Goal: Contribute content: Share content

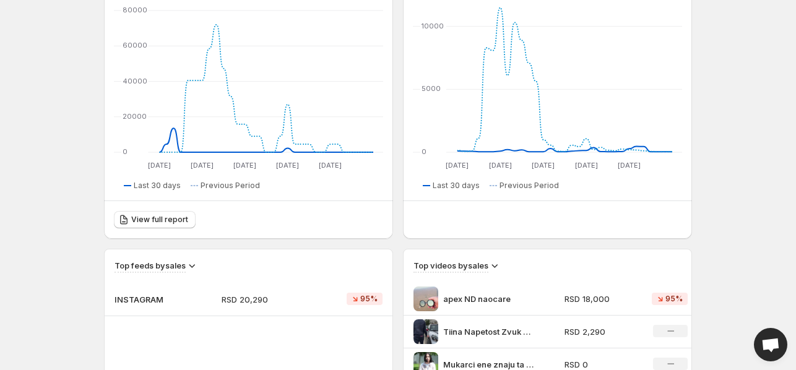
scroll to position [248, 0]
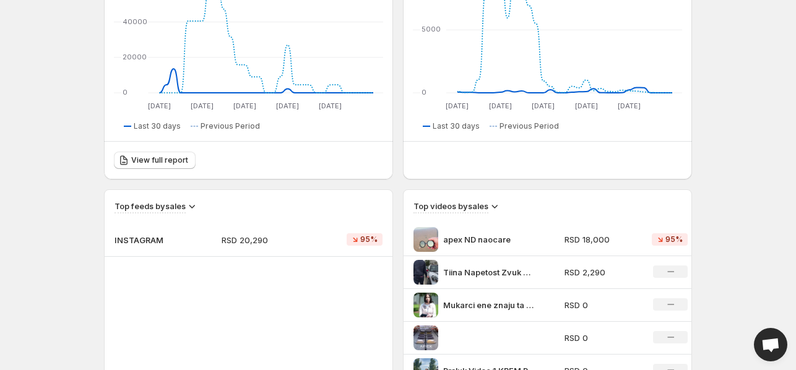
click at [149, 244] on p "INSTAGRAM" at bounding box center [145, 240] width 62 height 12
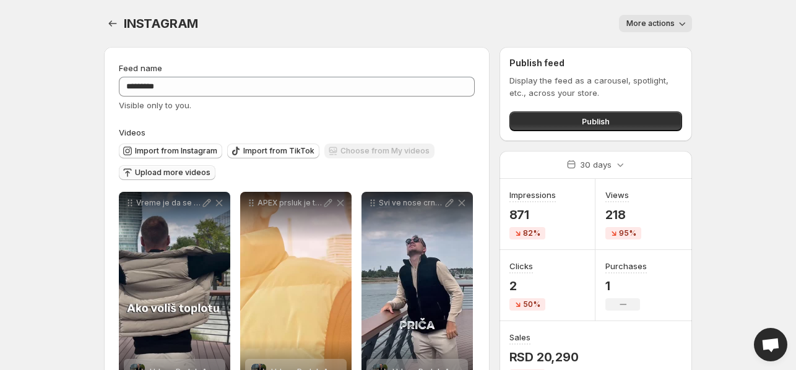
click at [174, 174] on span "Upload more videos" at bounding box center [172, 173] width 75 height 10
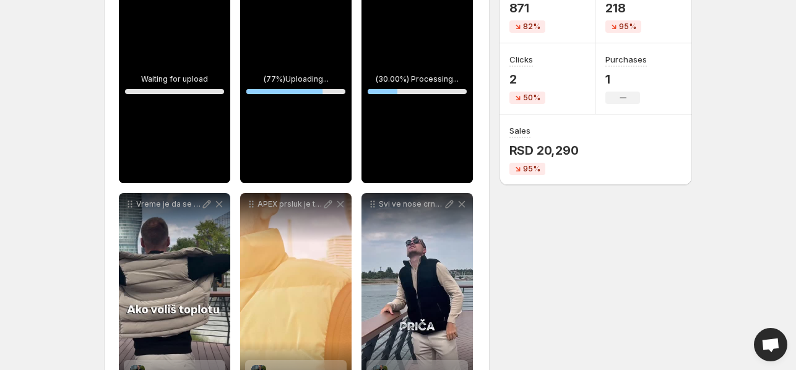
scroll to position [186, 0]
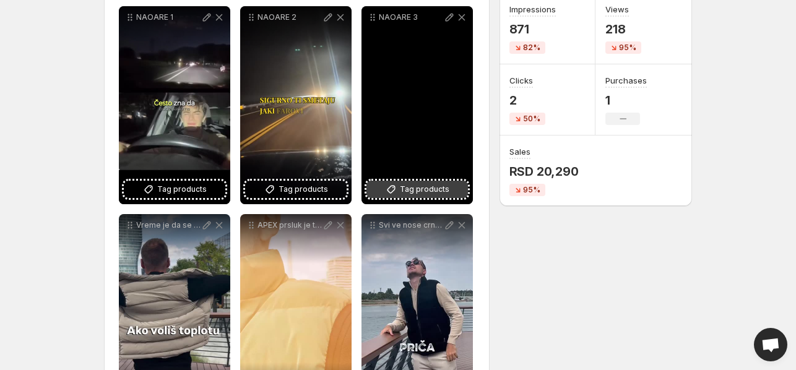
click at [433, 190] on span "Tag products" at bounding box center [425, 189] width 50 height 12
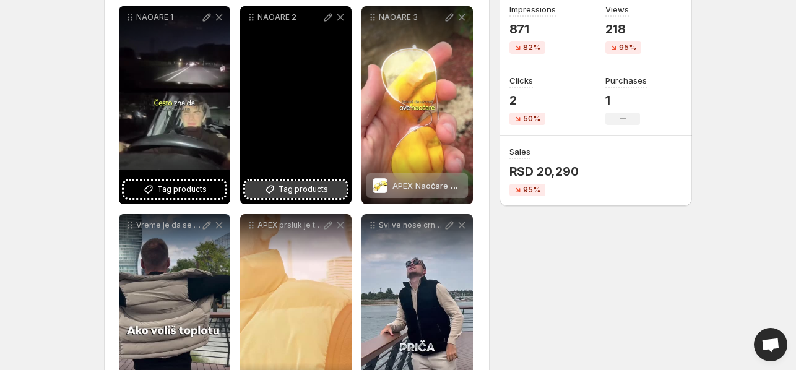
click at [314, 191] on span "Tag products" at bounding box center [303, 189] width 50 height 12
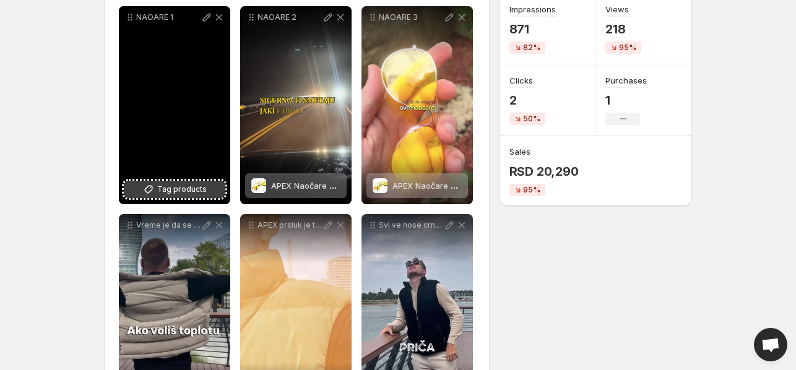
click at [188, 195] on span "Tag products" at bounding box center [182, 189] width 50 height 12
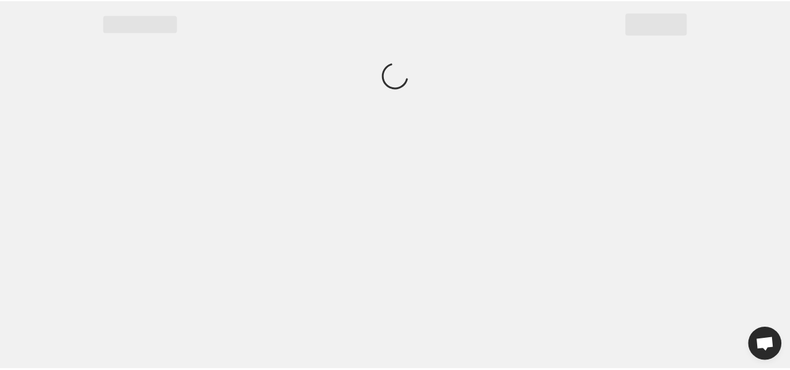
scroll to position [0, 0]
